Goal: Task Accomplishment & Management: Use online tool/utility

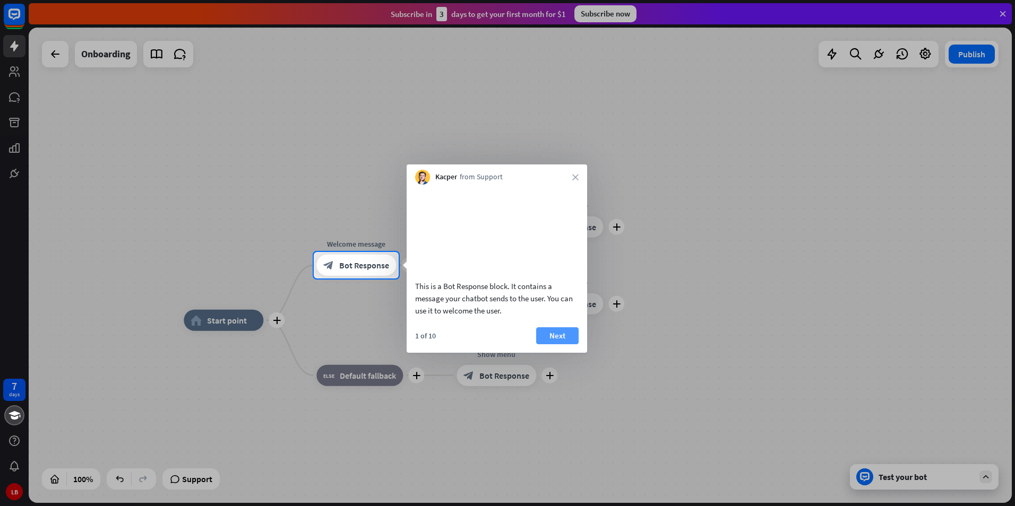
click at [562, 344] on button "Next" at bounding box center [557, 336] width 42 height 17
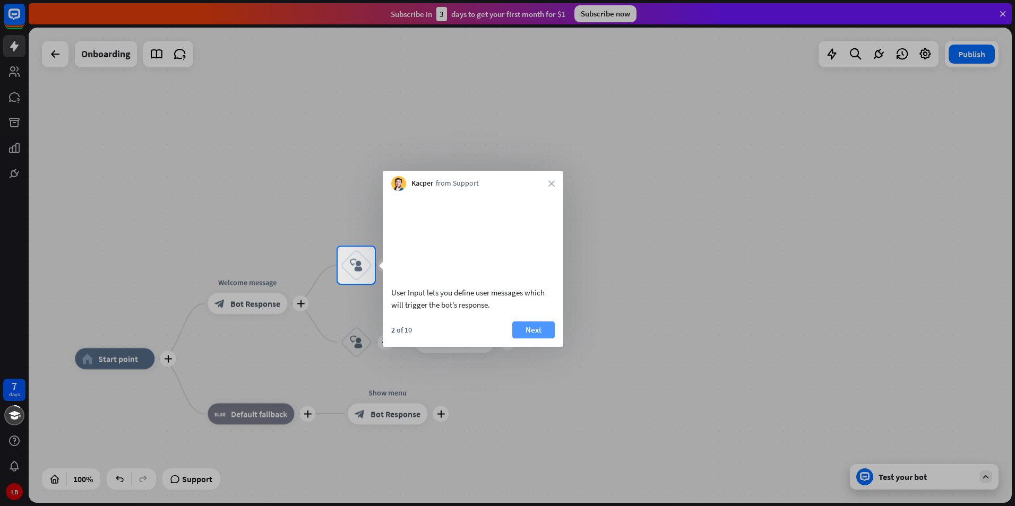
click at [540, 339] on button "Next" at bounding box center [533, 330] width 42 height 17
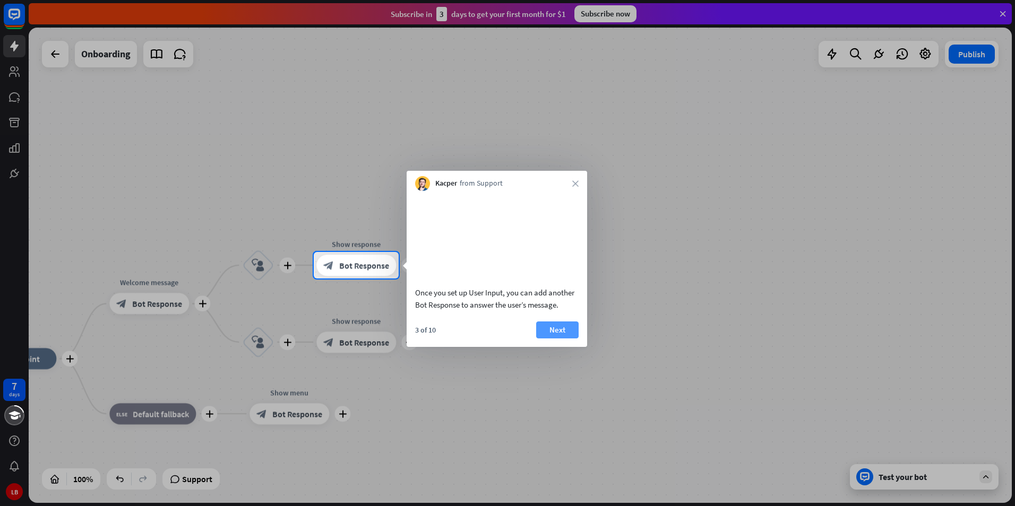
click at [555, 339] on button "Next" at bounding box center [557, 330] width 42 height 17
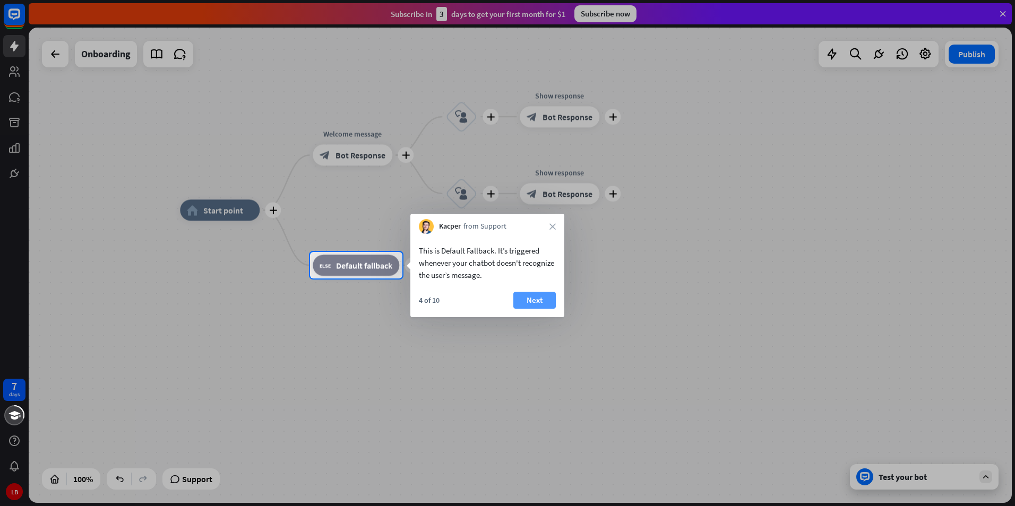
click at [546, 302] on button "Next" at bounding box center [534, 300] width 42 height 17
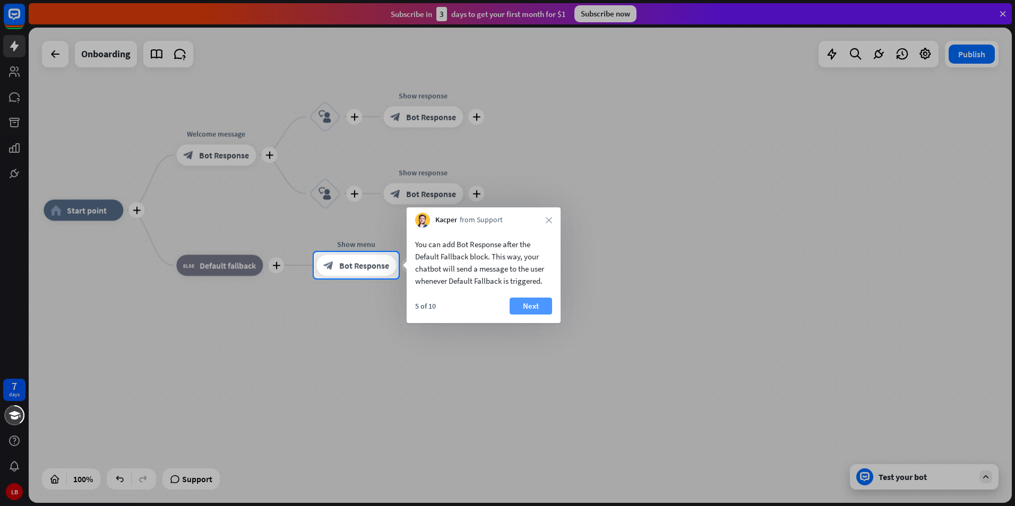
click at [545, 302] on button "Next" at bounding box center [531, 306] width 42 height 17
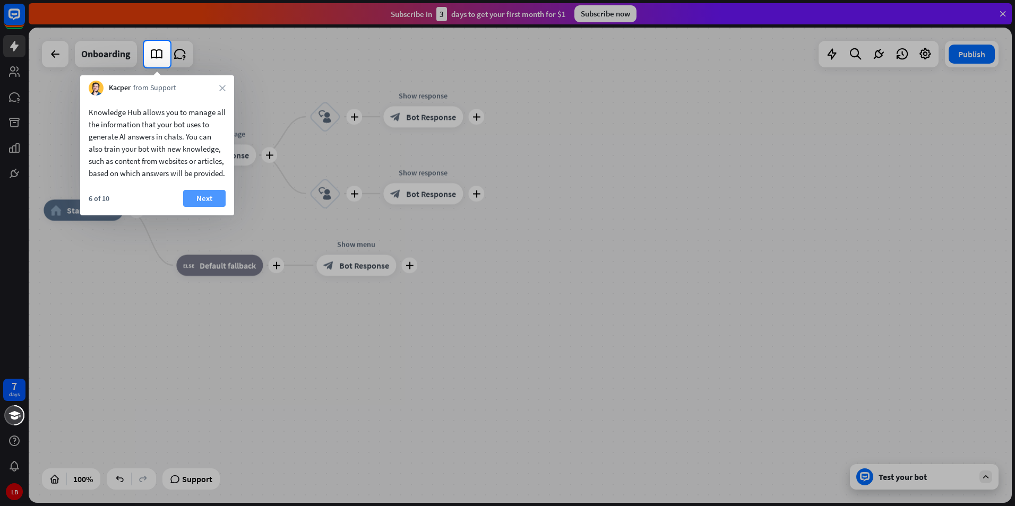
click at [207, 207] on button "Next" at bounding box center [204, 198] width 42 height 17
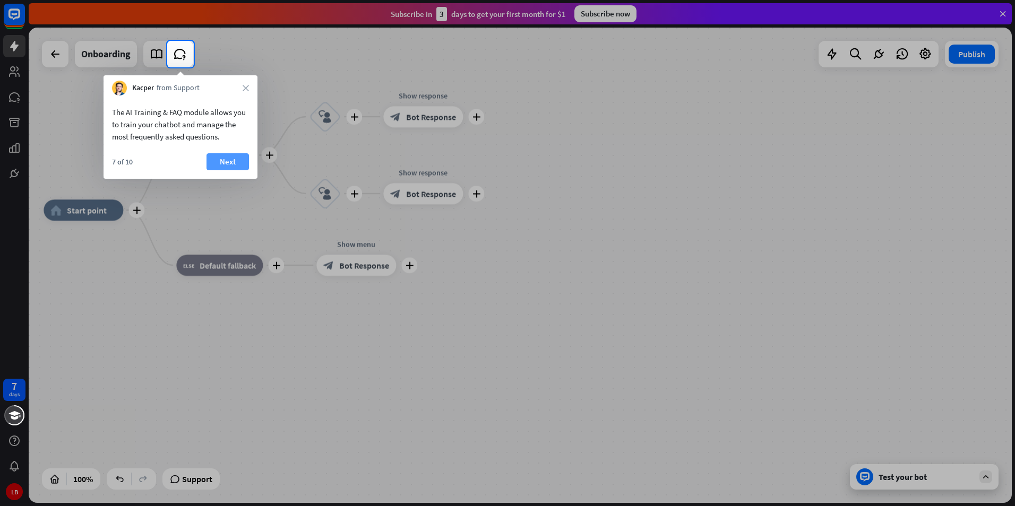
click at [239, 165] on button "Next" at bounding box center [227, 161] width 42 height 17
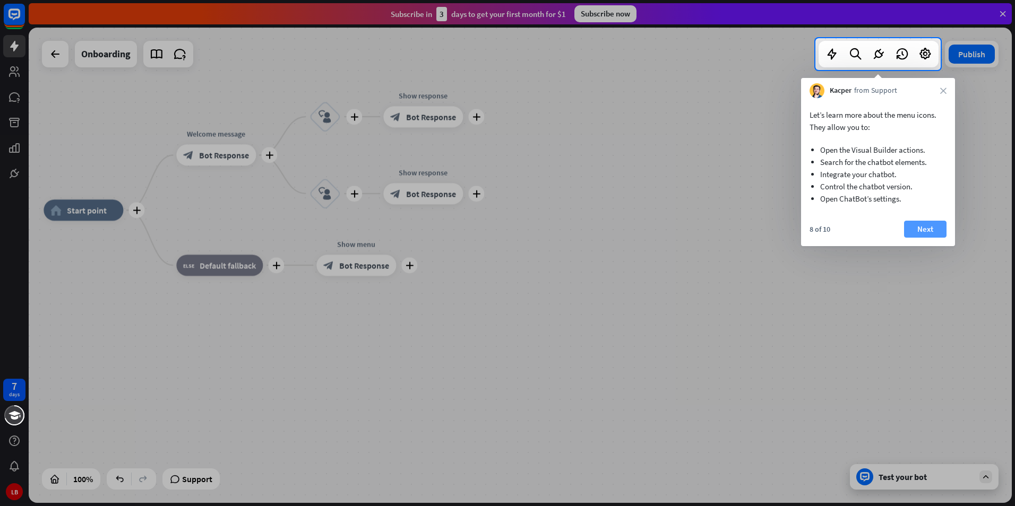
click at [924, 229] on button "Next" at bounding box center [925, 229] width 42 height 17
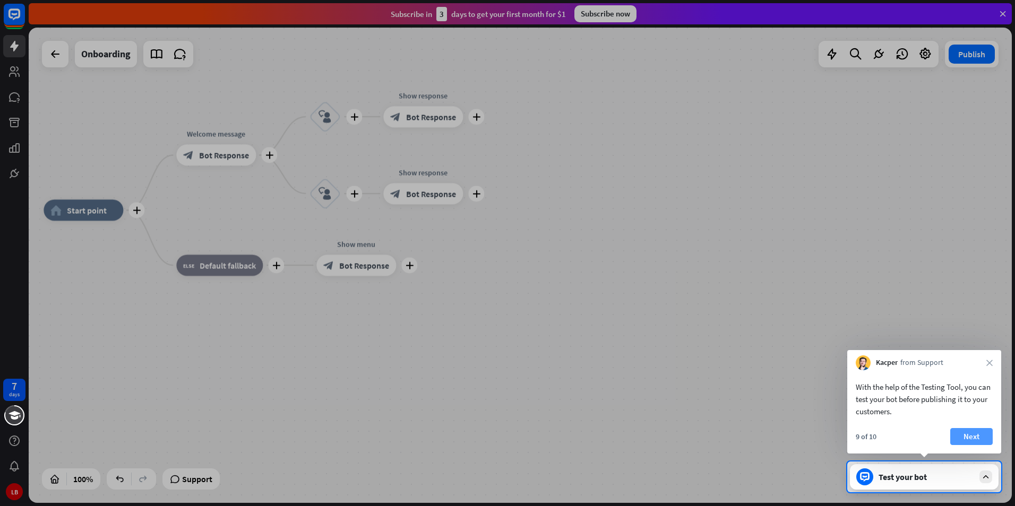
click at [977, 437] on button "Next" at bounding box center [971, 436] width 42 height 17
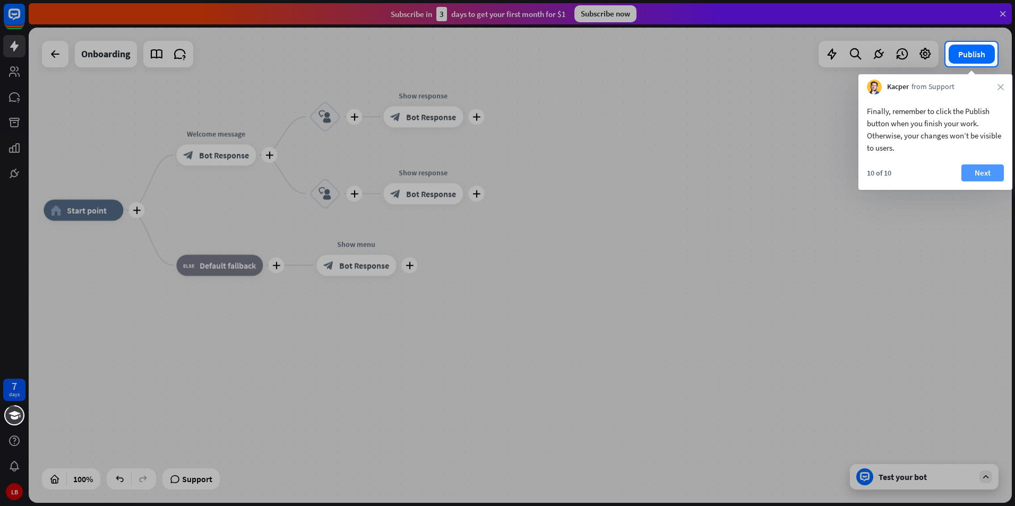
click at [984, 176] on button "Next" at bounding box center [982, 173] width 42 height 17
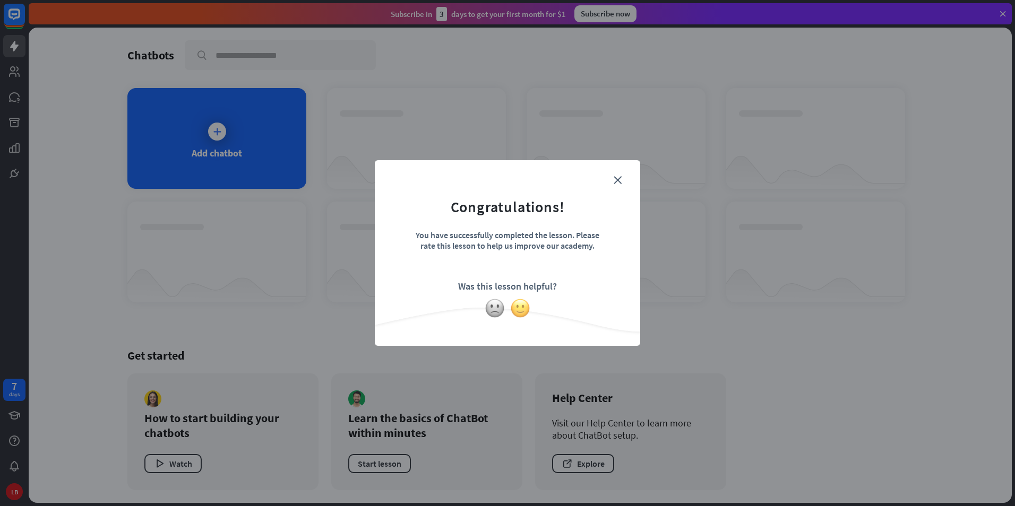
click at [523, 306] on img at bounding box center [520, 308] width 20 height 20
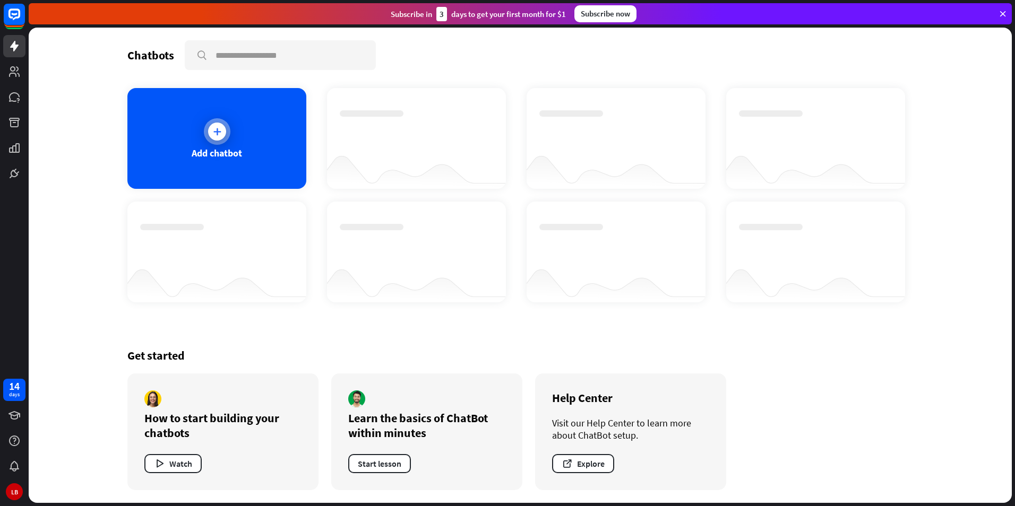
click at [203, 152] on div "Add chatbot" at bounding box center [217, 153] width 50 height 12
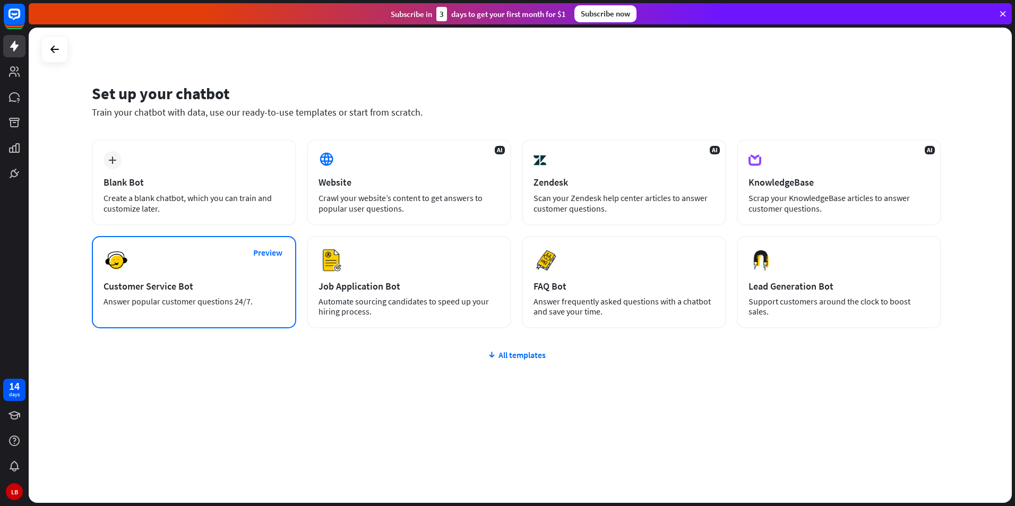
click at [177, 274] on div "Preview Customer Service Bot Answer popular customer questions 24/7." at bounding box center [194, 282] width 204 height 92
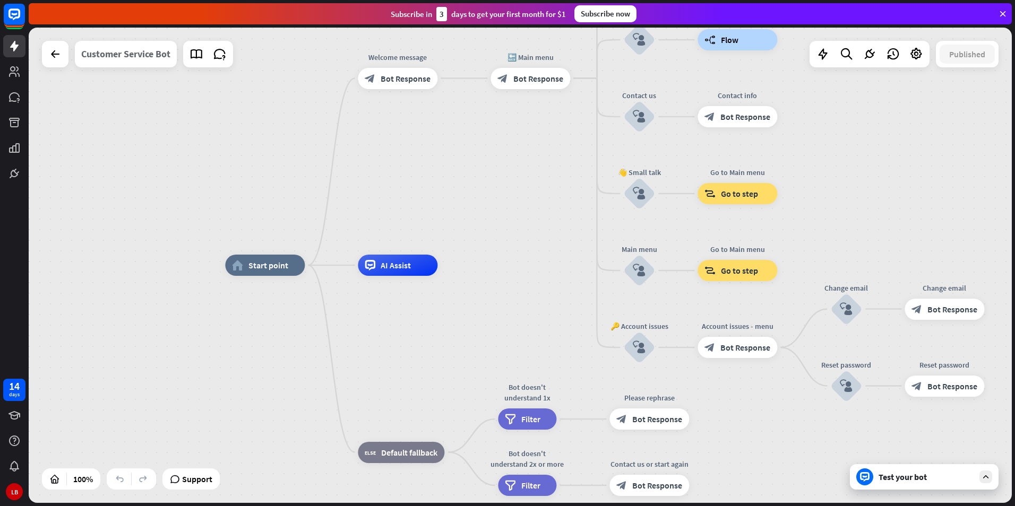
click at [151, 57] on div "Customer Service Bot" at bounding box center [125, 54] width 89 height 27
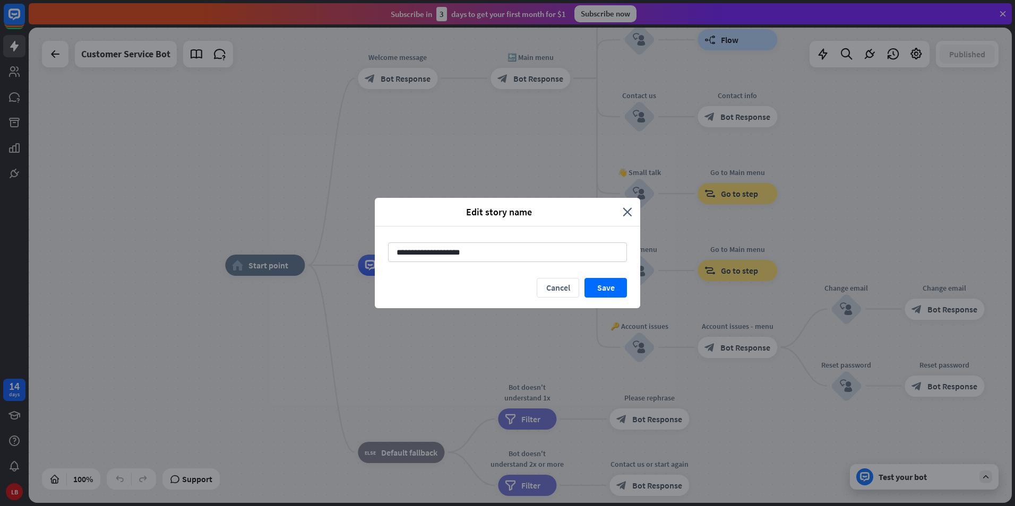
drag, startPoint x: 505, startPoint y: 249, endPoint x: 273, endPoint y: 238, distance: 232.3
click at [273, 238] on div "**********" at bounding box center [507, 253] width 1015 height 506
type input "******"
click at [601, 283] on button "Save" at bounding box center [605, 288] width 42 height 20
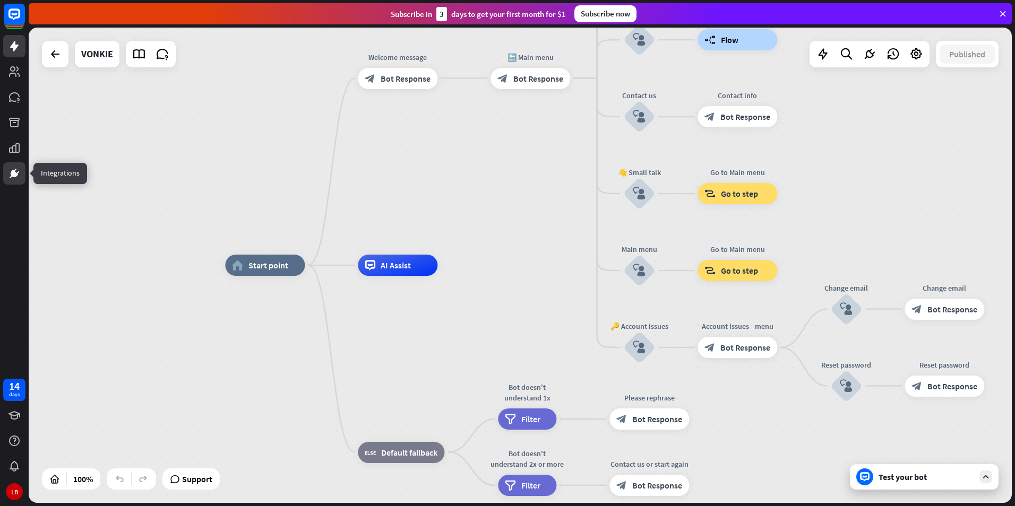
click at [13, 171] on icon at bounding box center [14, 173] width 6 height 6
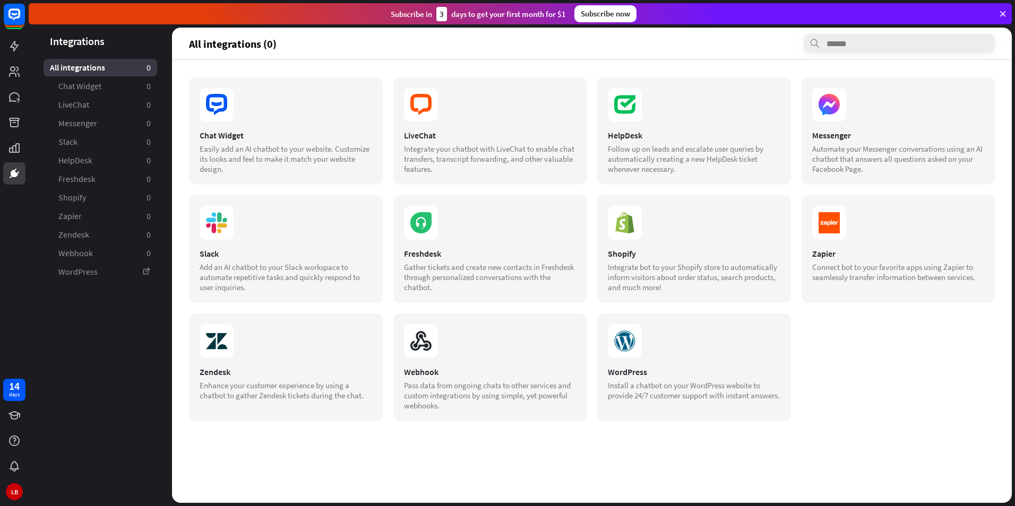
click at [1003, 18] on icon at bounding box center [1003, 14] width 10 height 10
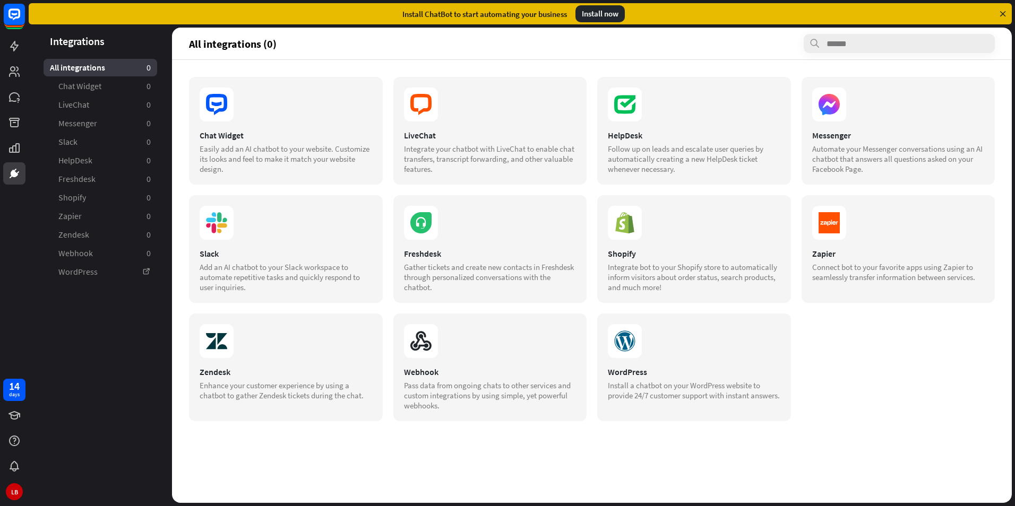
click at [1005, 11] on div "Install ChatBot to start automating your business Install now" at bounding box center [520, 13] width 983 height 21
click at [1004, 11] on icon at bounding box center [1003, 14] width 10 height 10
